Goal: Task Accomplishment & Management: Complete application form

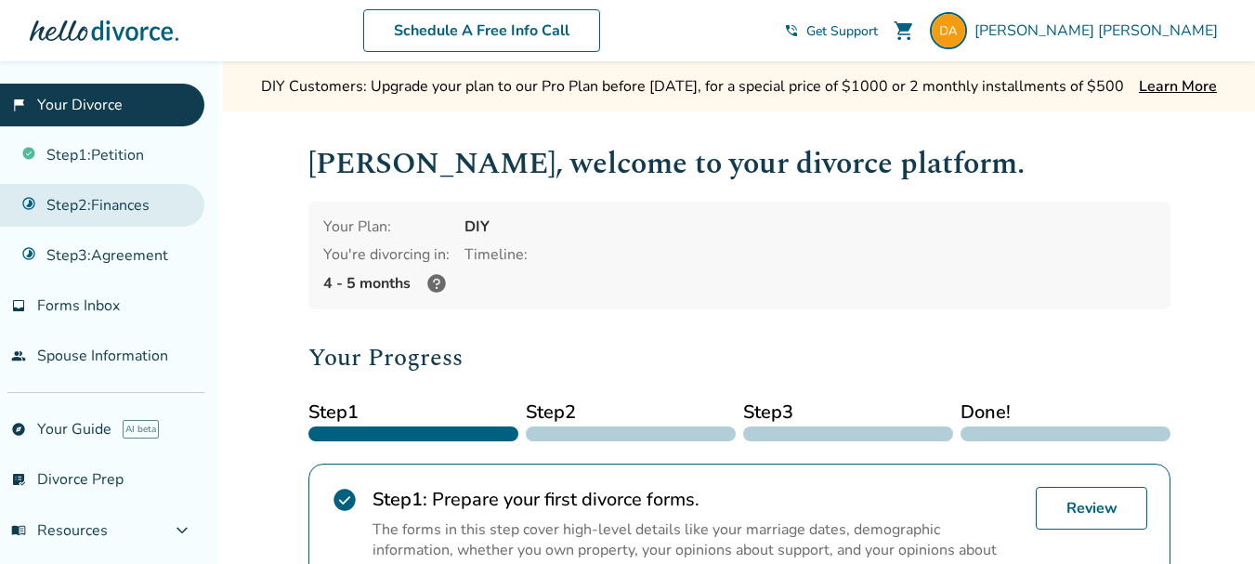
click at [121, 208] on link "Step 2 : Finances" at bounding box center [102, 205] width 204 height 43
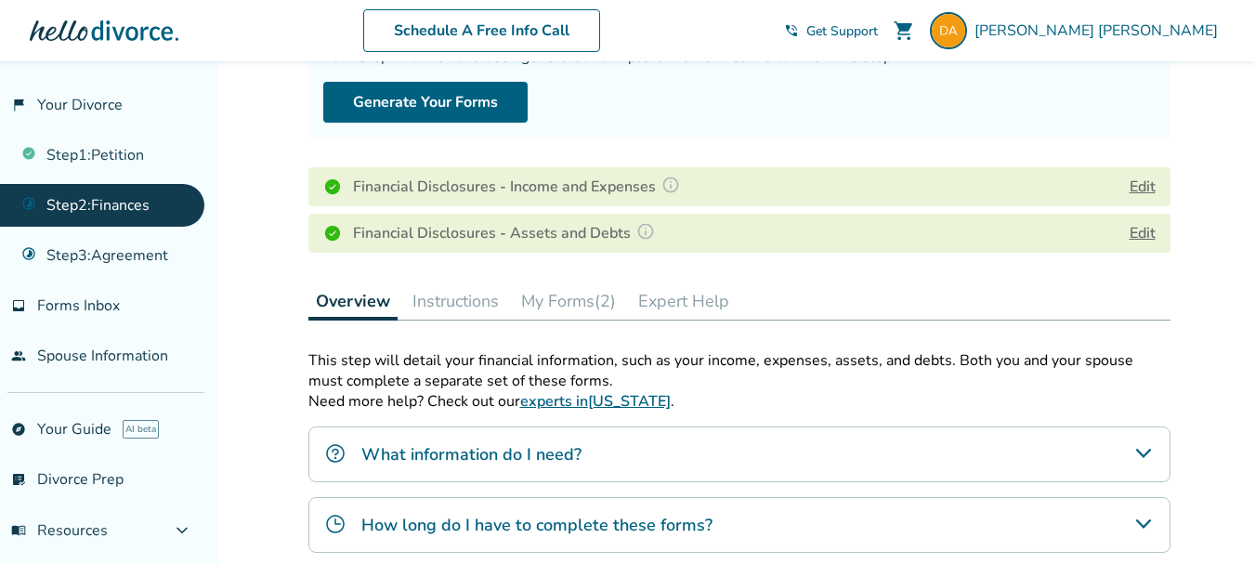
scroll to position [279, 0]
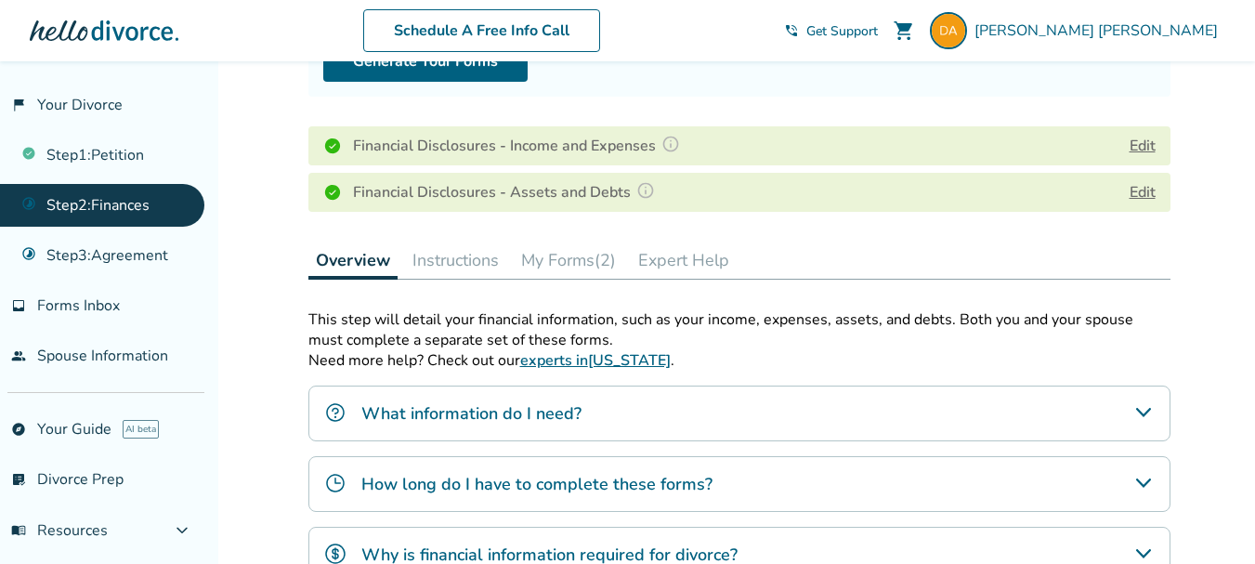
click at [567, 261] on button "My Forms (2)" at bounding box center [569, 260] width 110 height 37
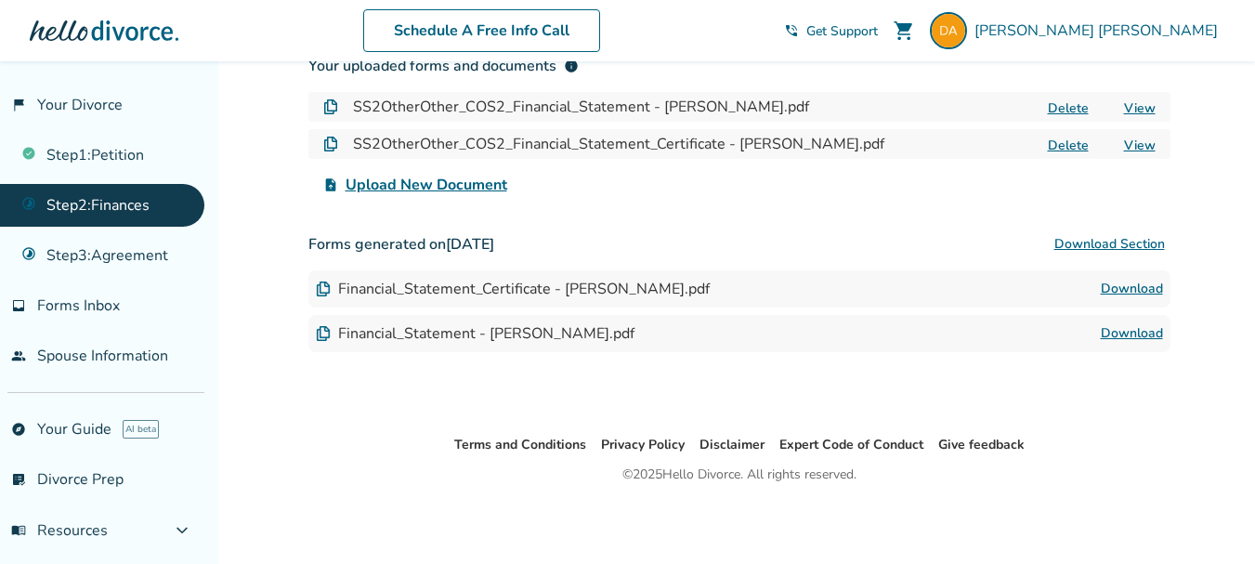
scroll to position [509, 0]
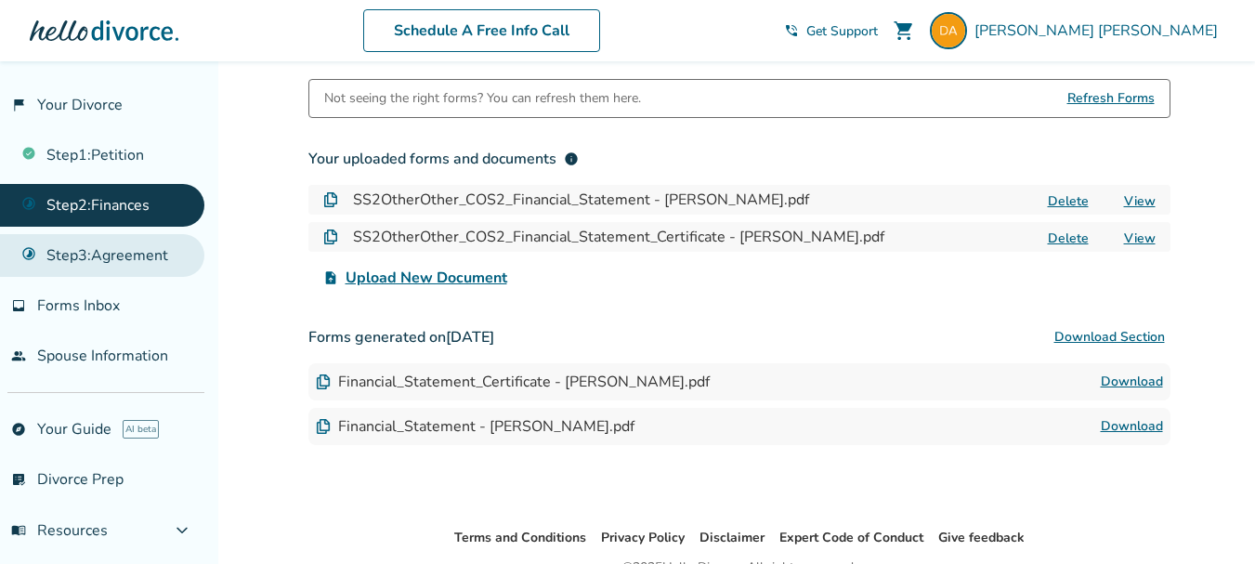
click at [142, 260] on link "Step 3 : Agreement" at bounding box center [102, 255] width 204 height 43
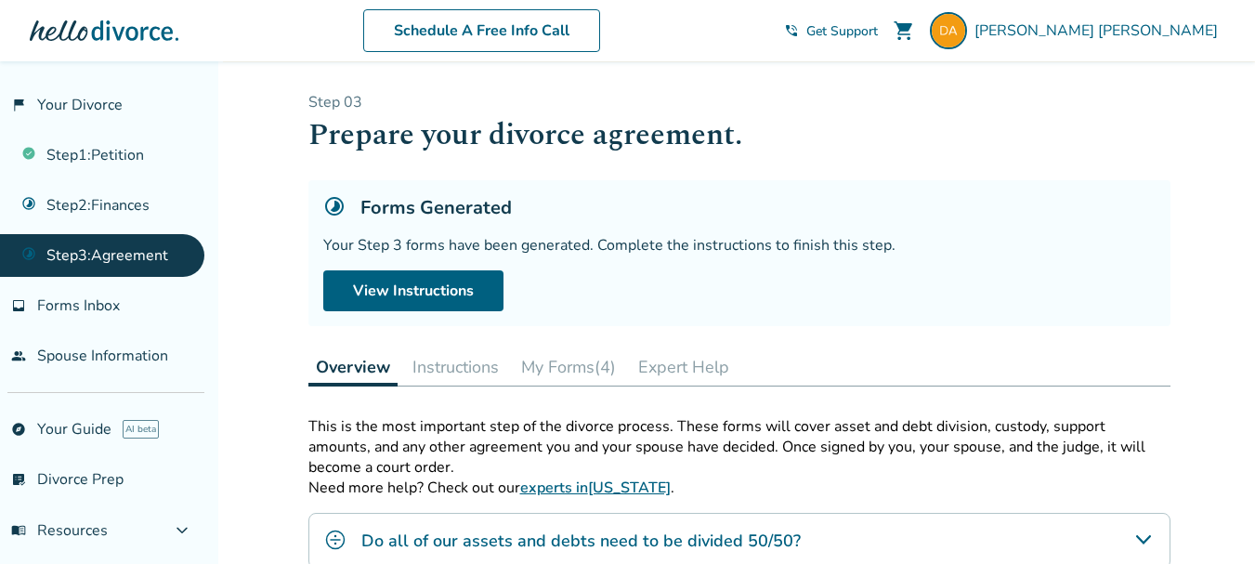
scroll to position [93, 0]
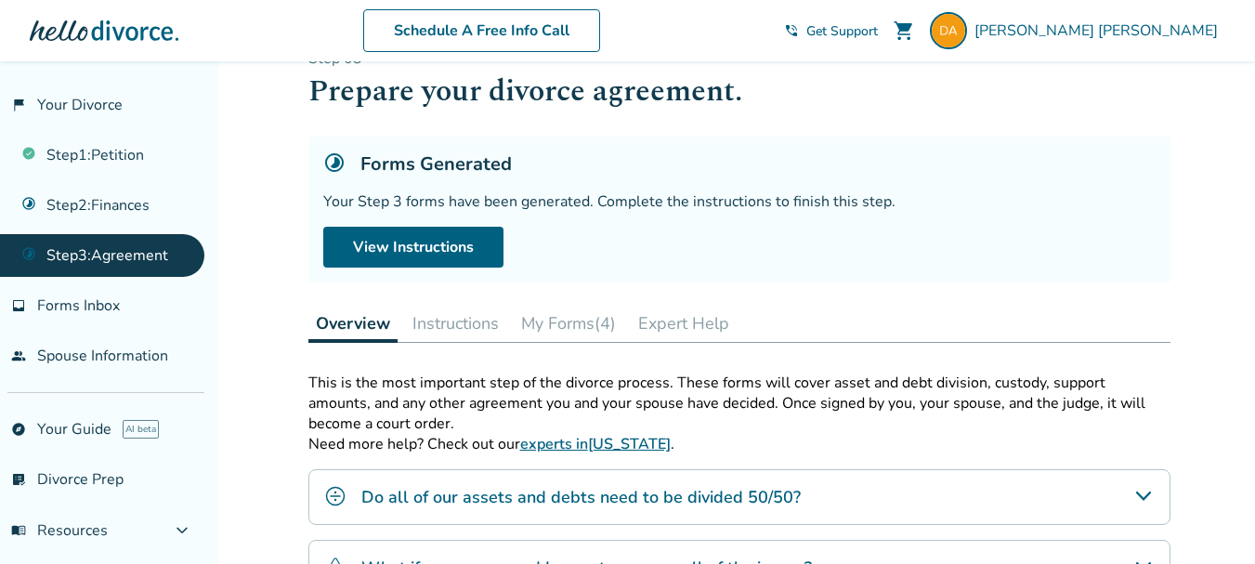
click at [560, 319] on button "My Forms (4)" at bounding box center [569, 323] width 110 height 37
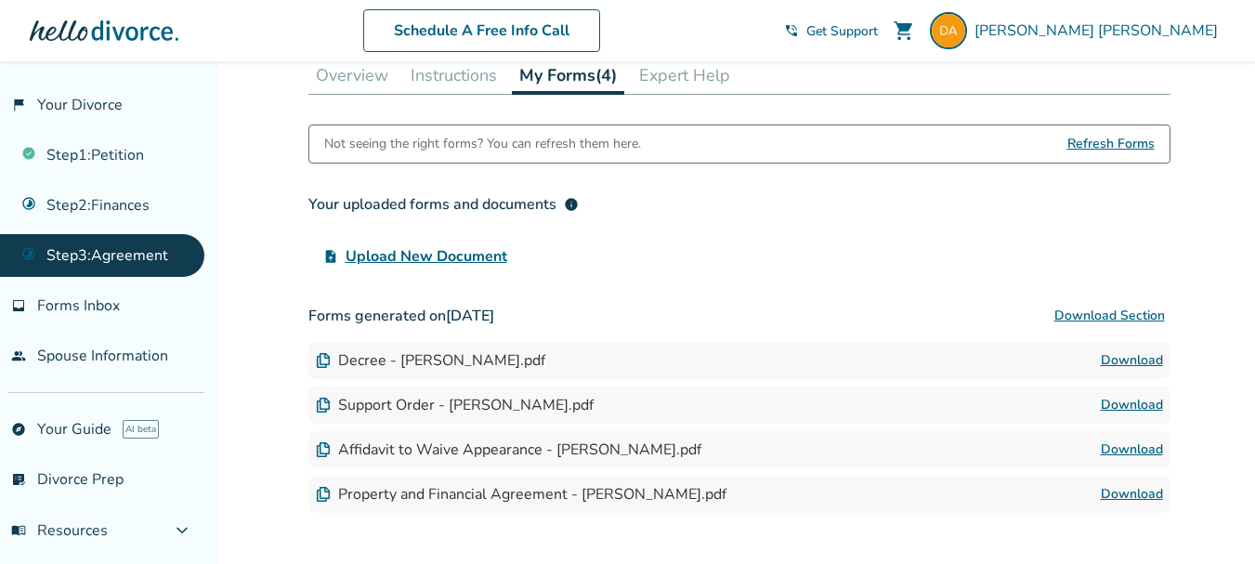
scroll to position [372, 0]
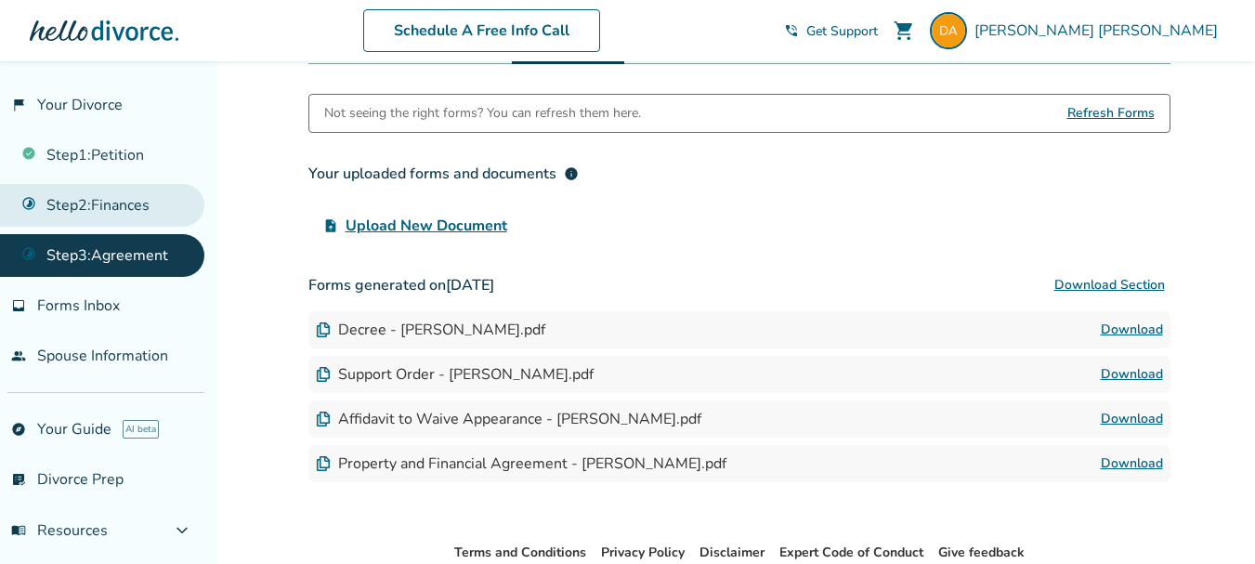
click at [98, 208] on link "Step 2 : Finances" at bounding box center [102, 205] width 204 height 43
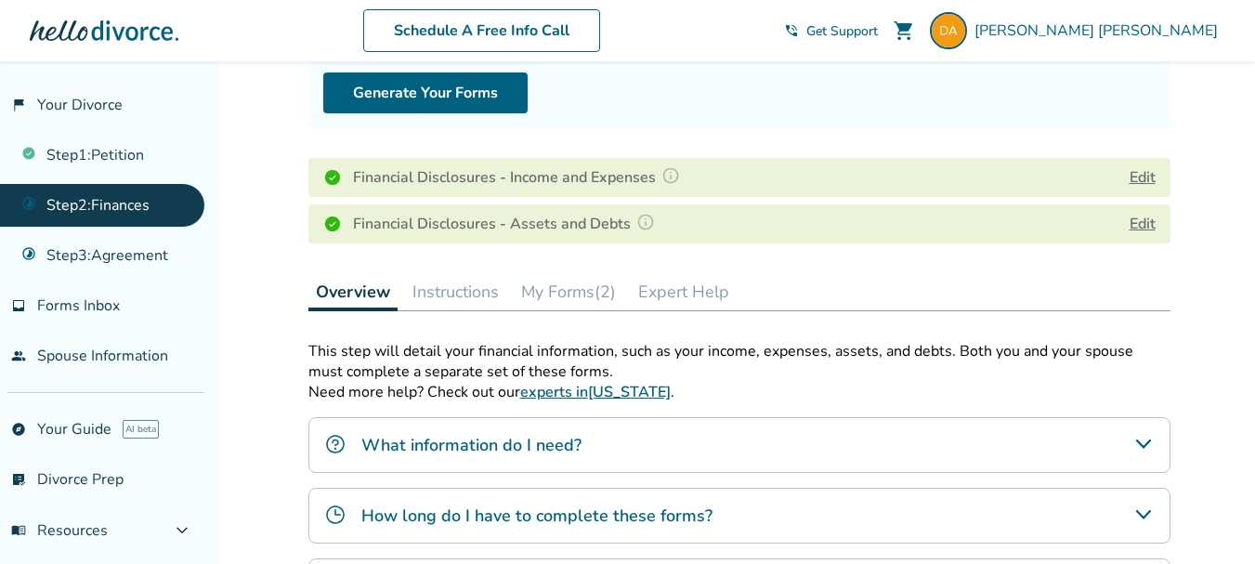
scroll to position [279, 0]
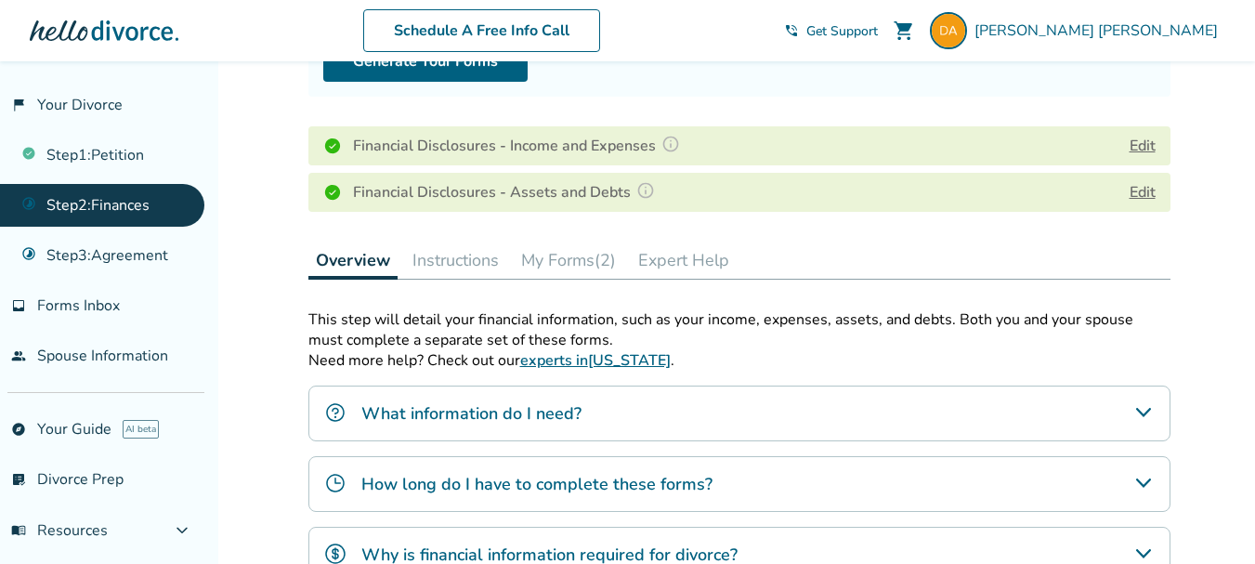
click at [569, 254] on button "My Forms (2)" at bounding box center [569, 260] width 110 height 37
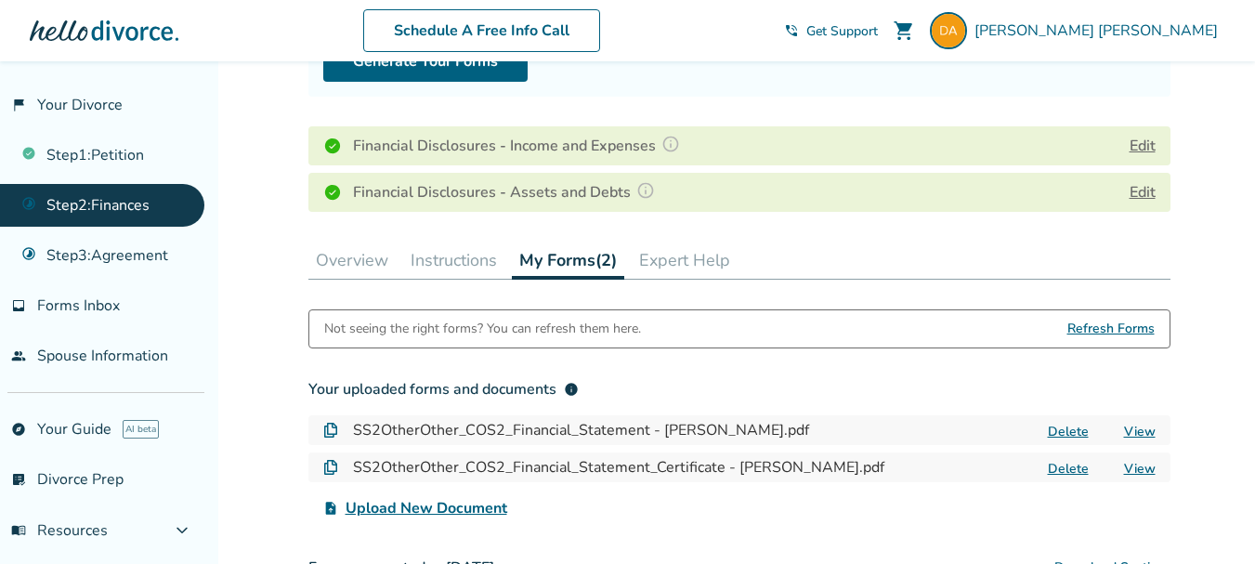
click at [1146, 431] on link "View" at bounding box center [1140, 432] width 32 height 18
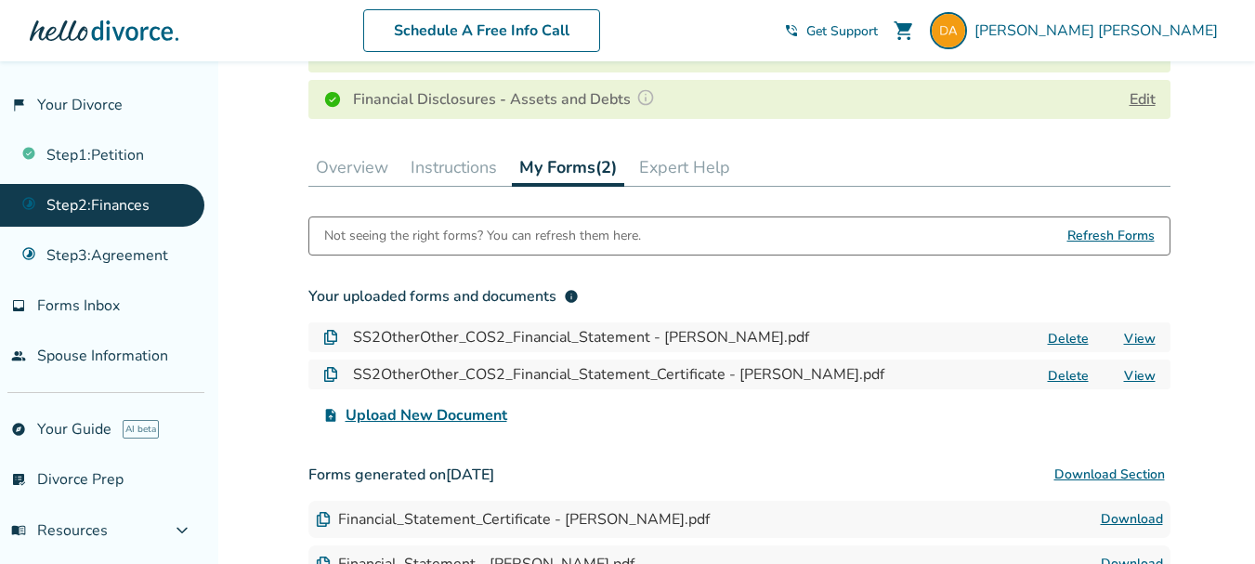
scroll to position [464, 0]
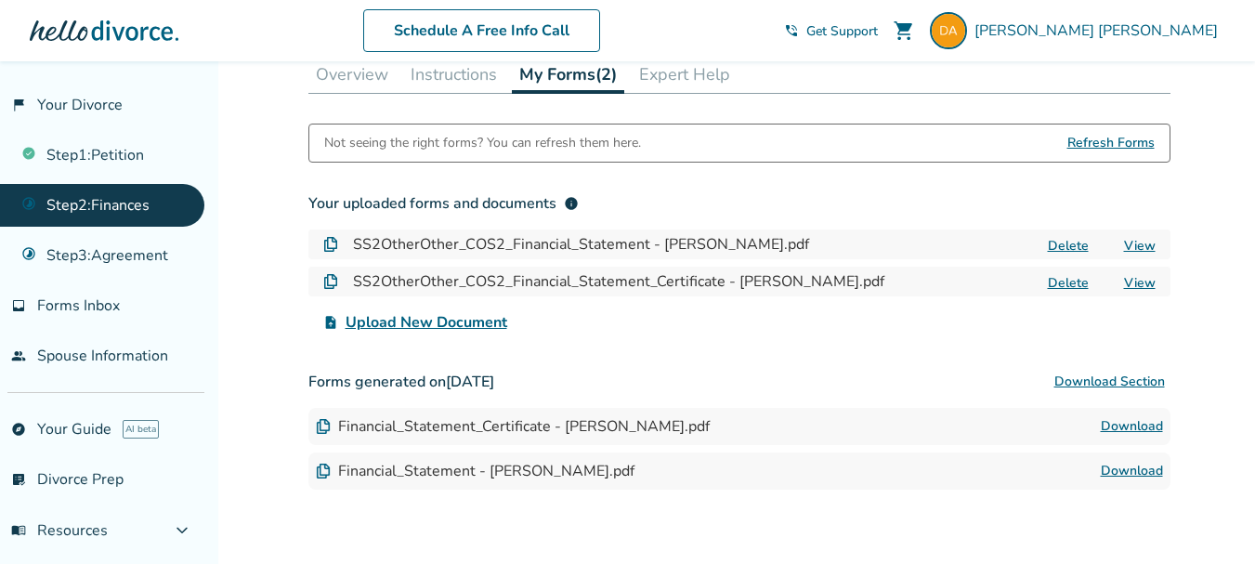
click at [1130, 424] on link "Download" at bounding box center [1132, 426] width 62 height 22
click at [1123, 470] on link "Download" at bounding box center [1132, 471] width 62 height 22
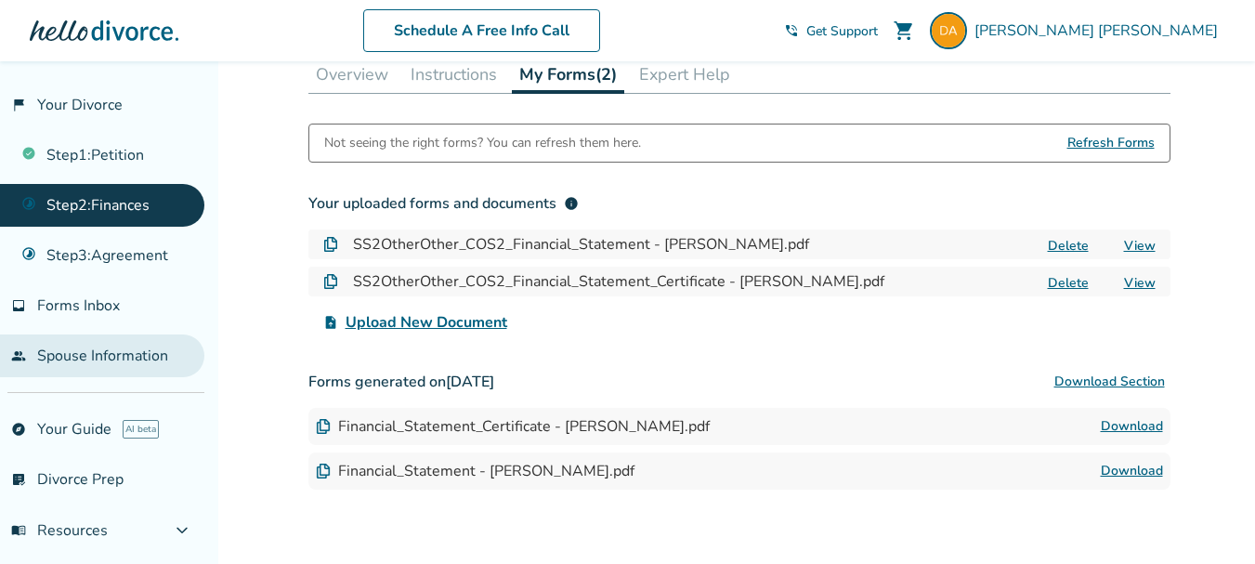
click at [123, 358] on link "people Spouse Information" at bounding box center [102, 355] width 204 height 43
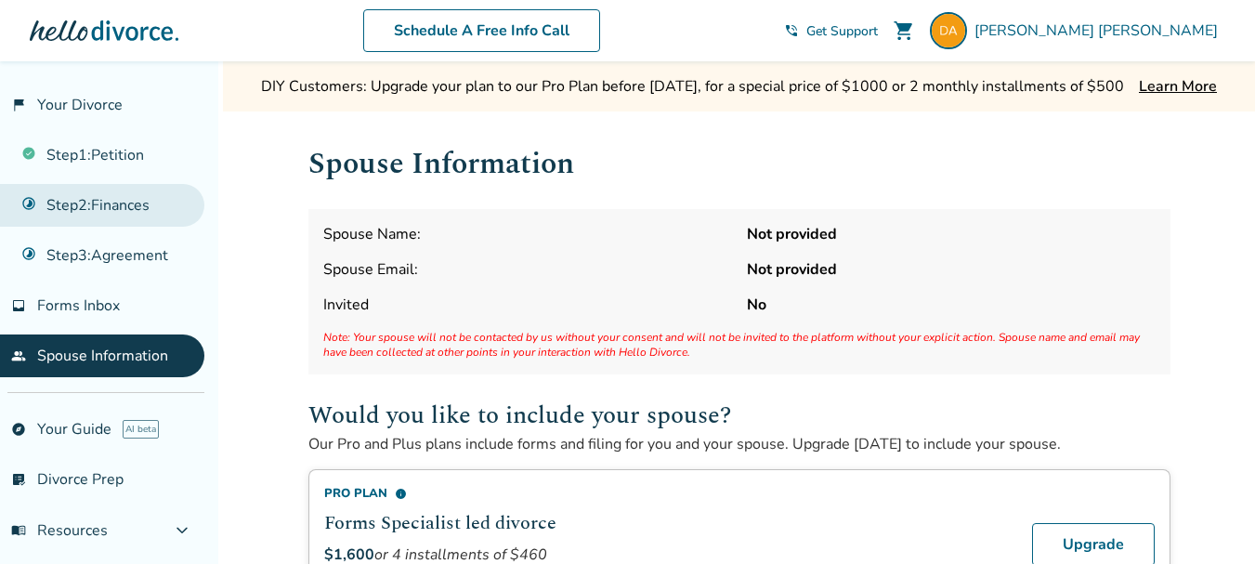
click at [112, 204] on link "Step 2 : Finances" at bounding box center [102, 205] width 204 height 43
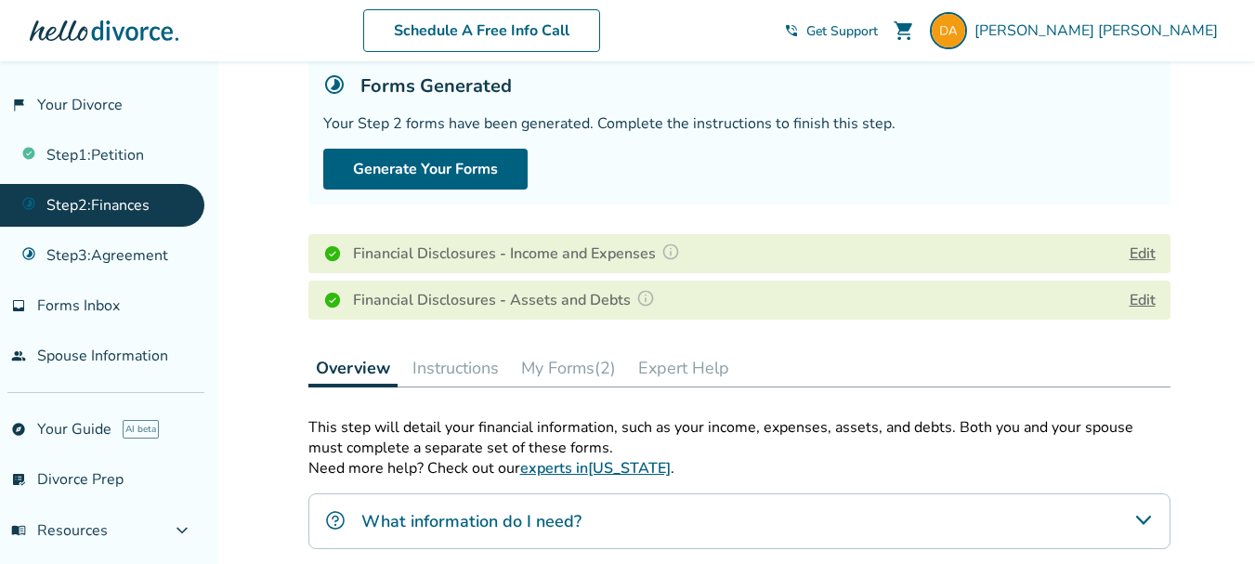
scroll to position [186, 0]
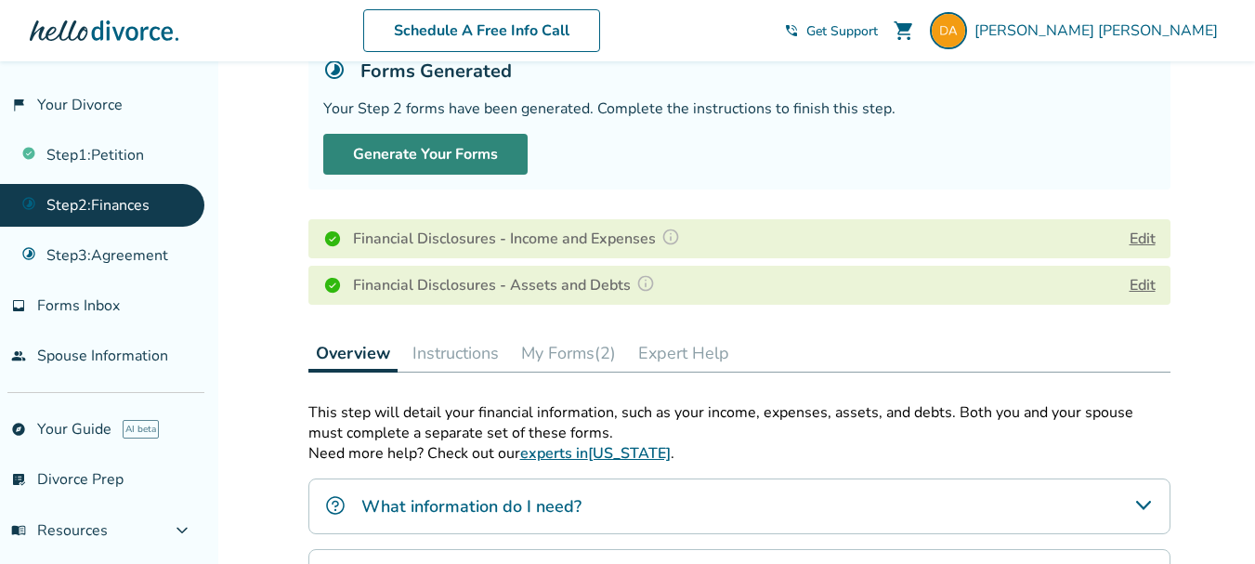
click at [456, 150] on button "Generate Your Forms" at bounding box center [425, 154] width 204 height 41
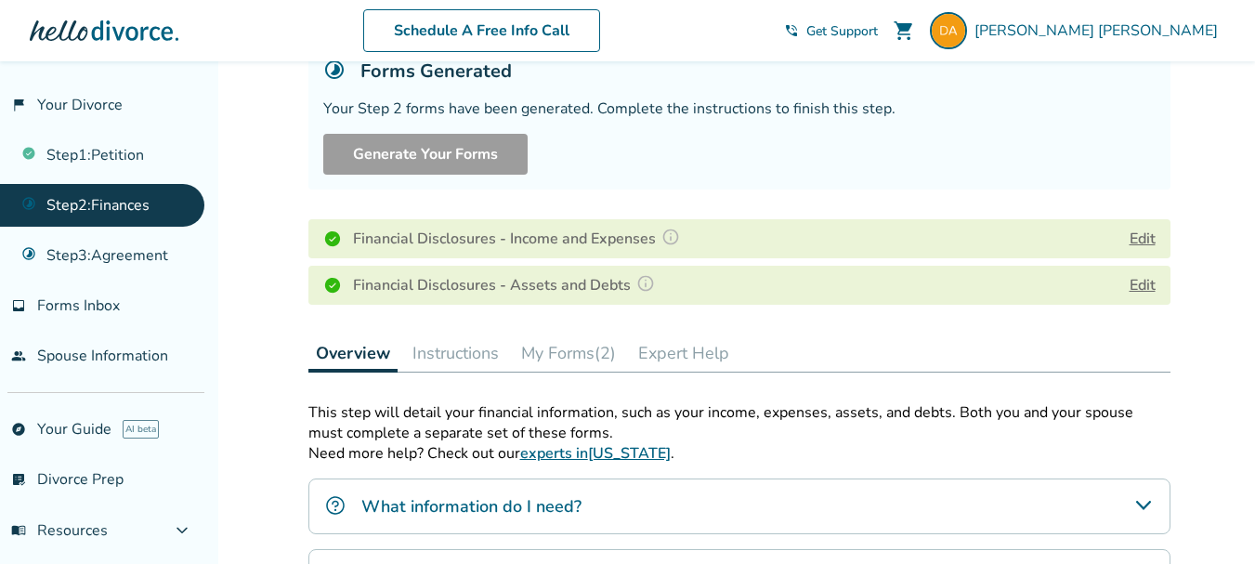
click at [866, 171] on div "Generate Your Forms" at bounding box center [739, 154] width 832 height 41
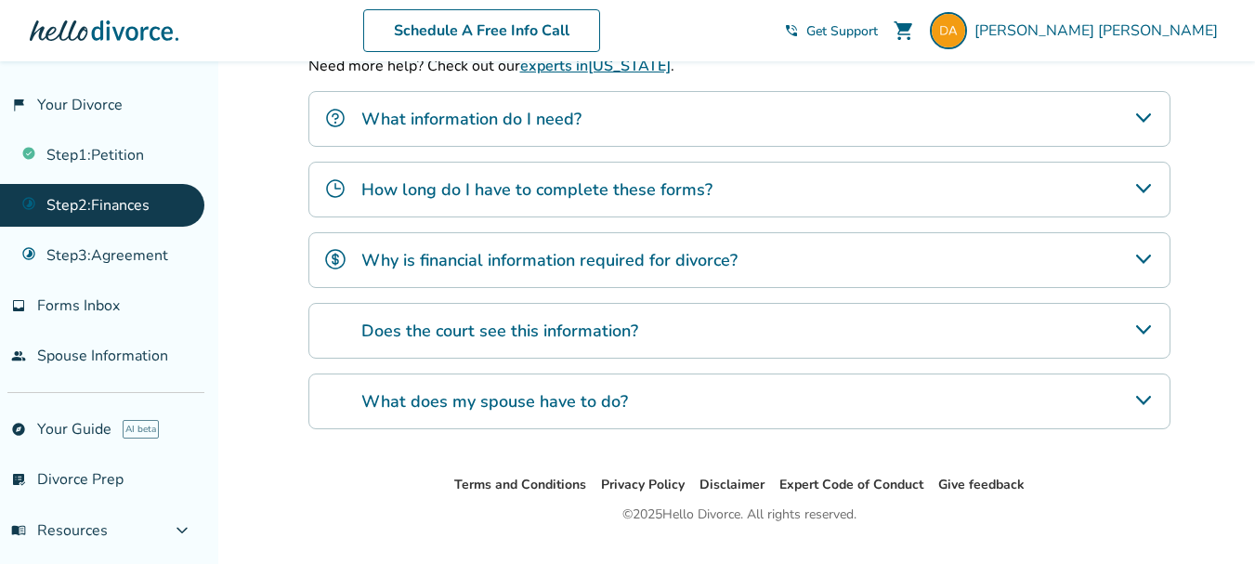
scroll to position [613, 0]
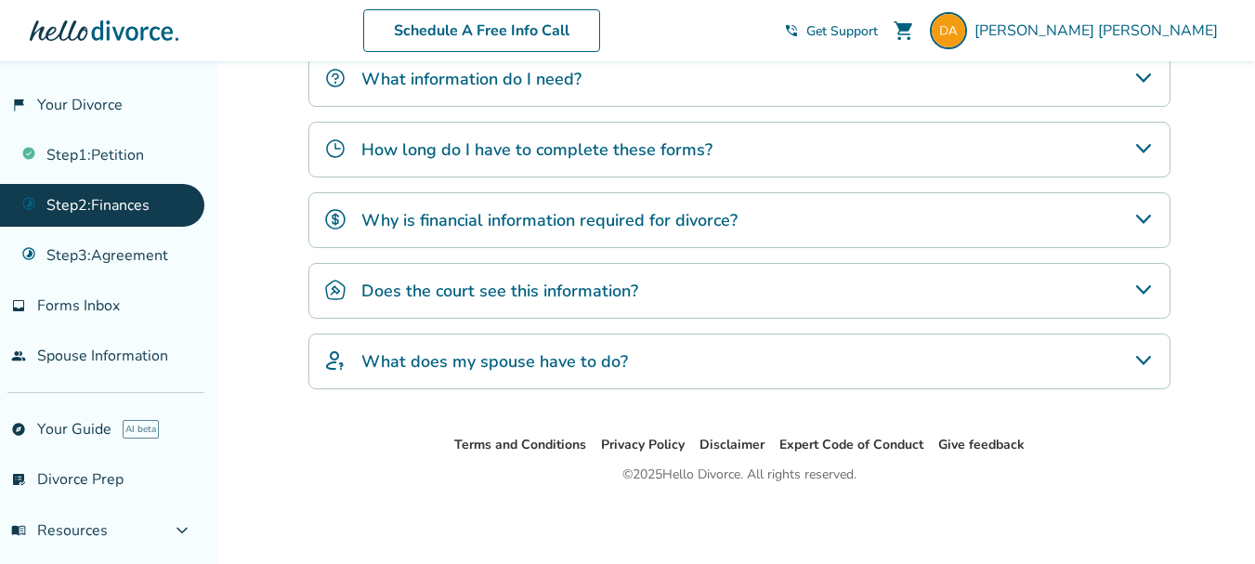
click at [1146, 355] on icon "What does my spouse have to do?" at bounding box center [1143, 360] width 22 height 22
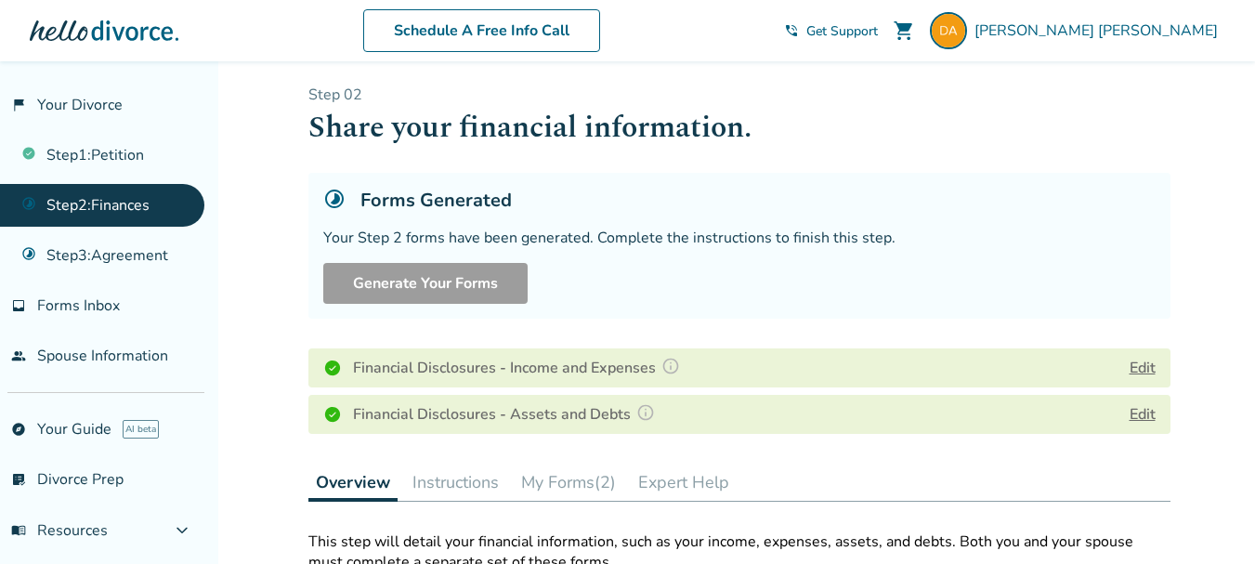
scroll to position [56, 0]
click at [1137, 371] on button "Edit" at bounding box center [1143, 369] width 26 height 22
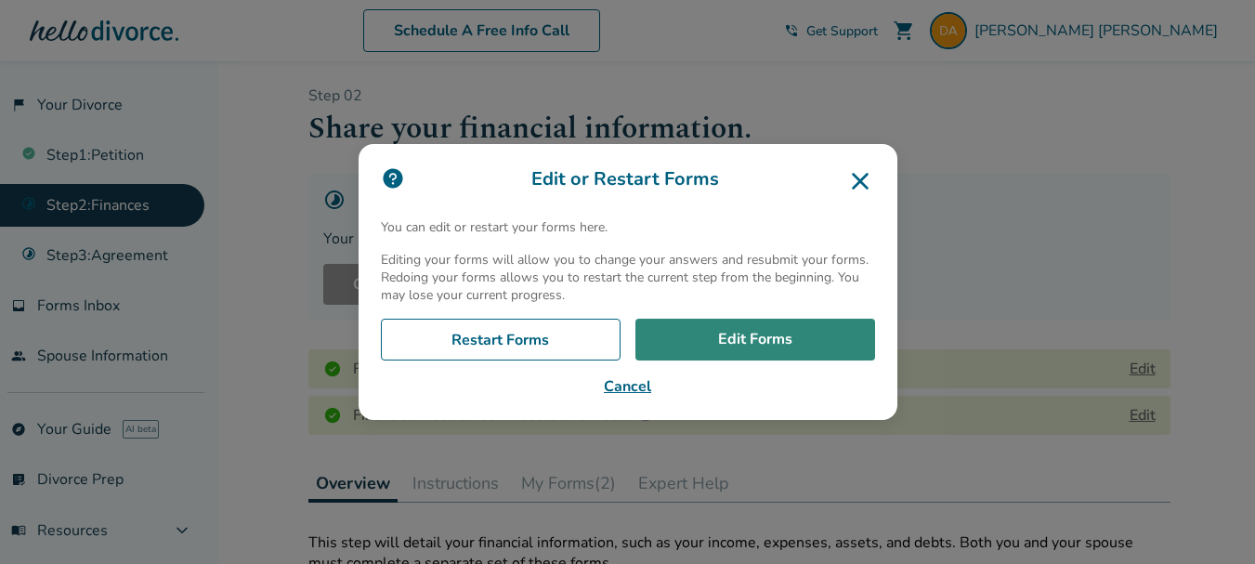
click at [805, 341] on link "Edit Forms" at bounding box center [755, 340] width 240 height 43
